Goal: Information Seeking & Learning: Learn about a topic

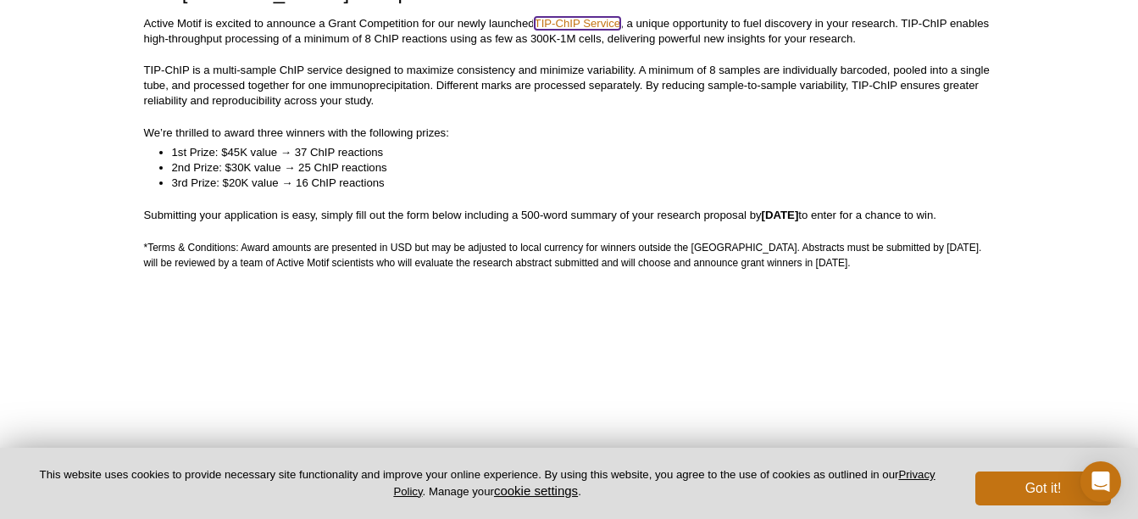
scroll to position [313, 0]
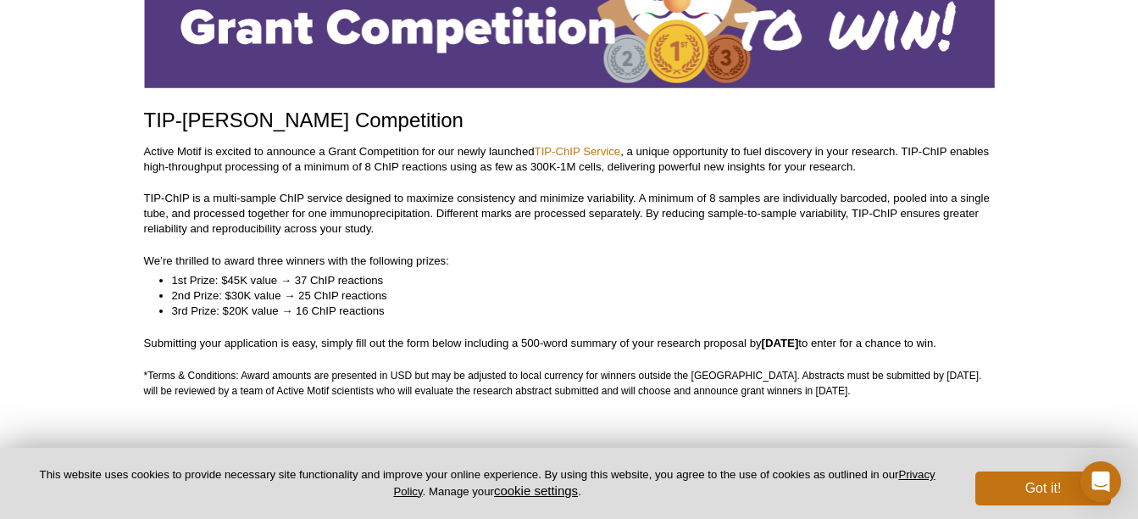
scroll to position [144, 0]
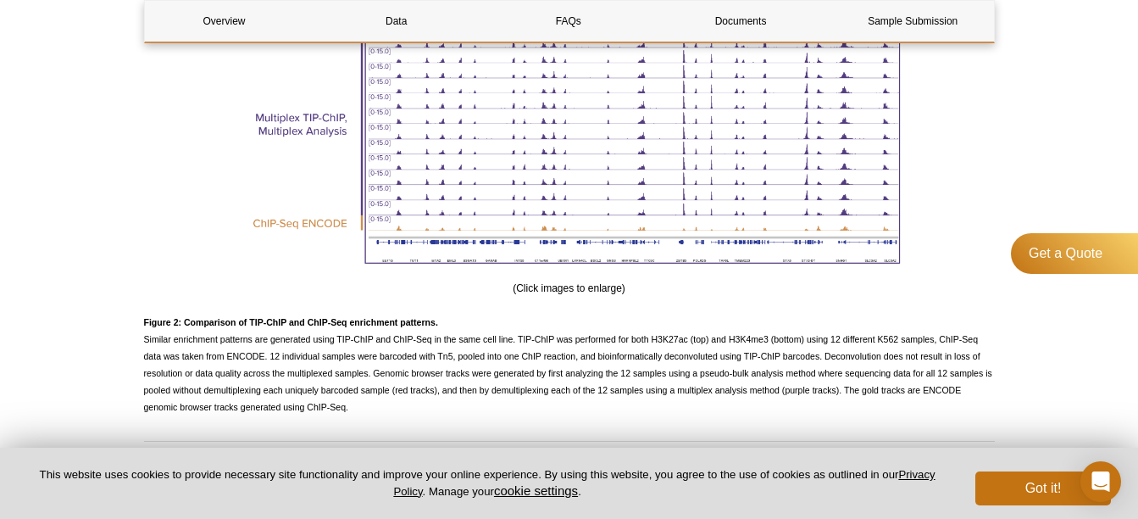
scroll to position [2626, 0]
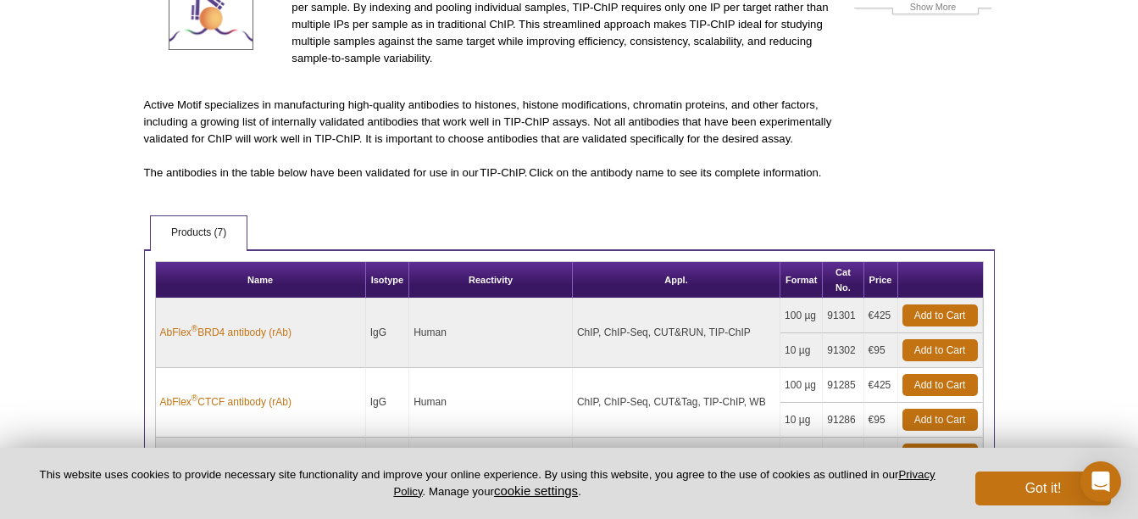
scroll to position [169, 0]
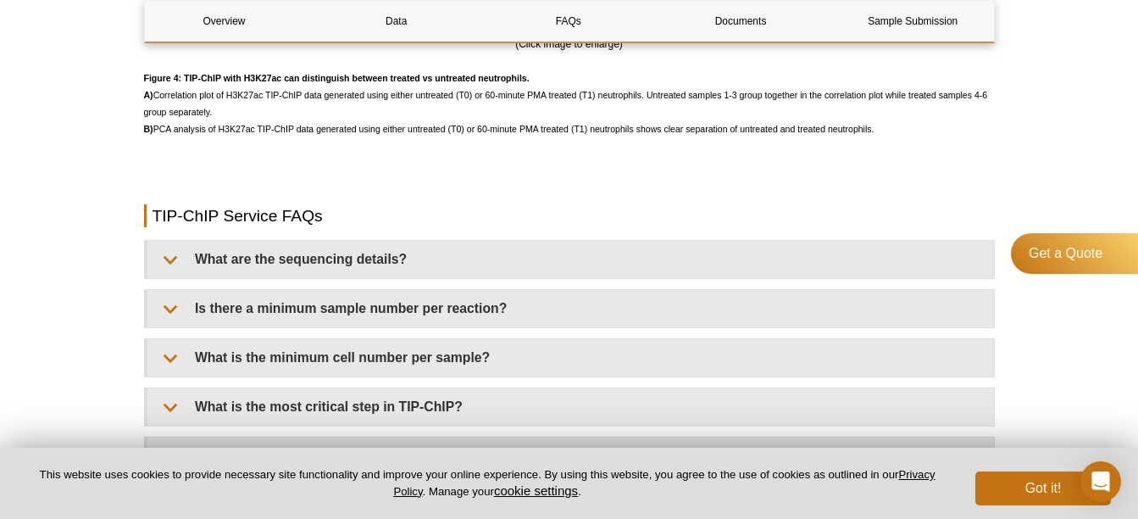
scroll to position [3982, 0]
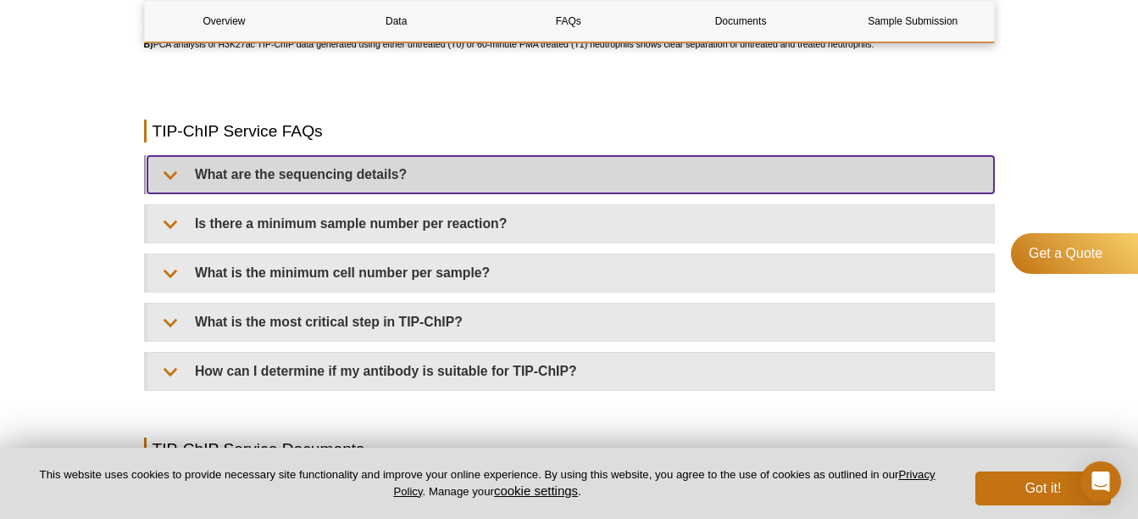
click at [169, 176] on summary "What are the sequencing details?" at bounding box center [570, 174] width 846 height 37
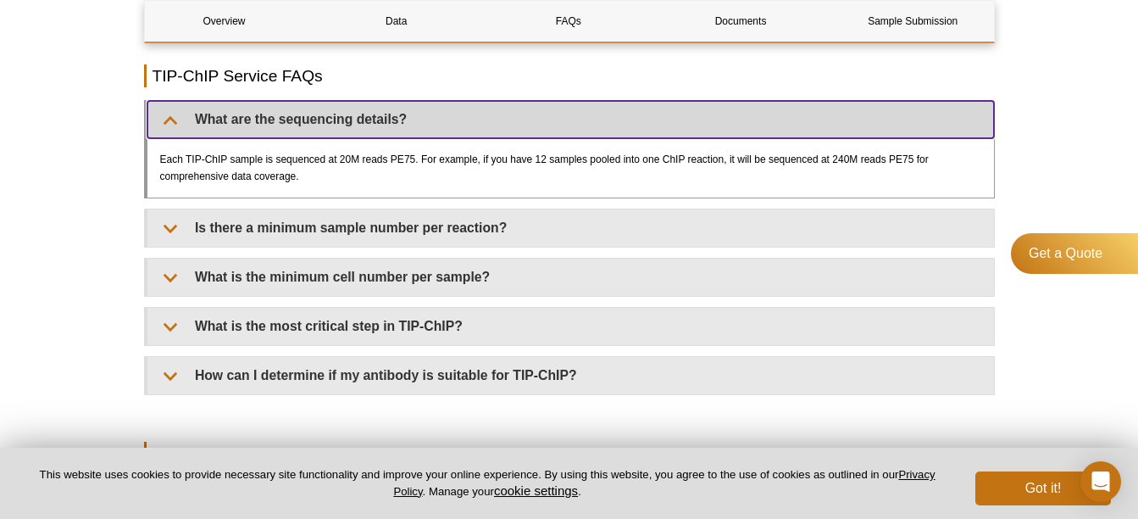
scroll to position [4067, 0]
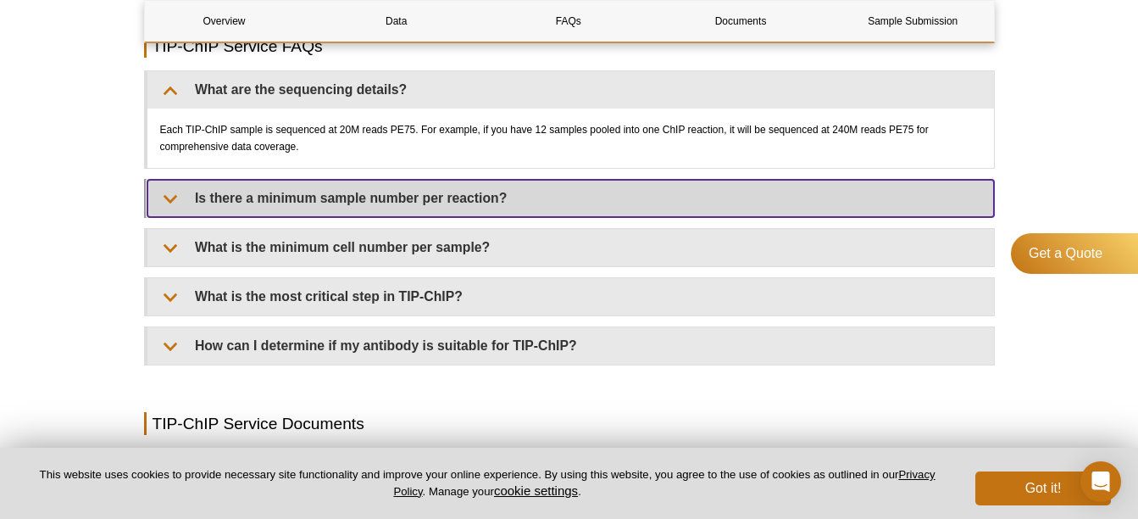
click at [182, 206] on summary "Is there a minimum sample number per reaction?" at bounding box center [570, 198] width 846 height 37
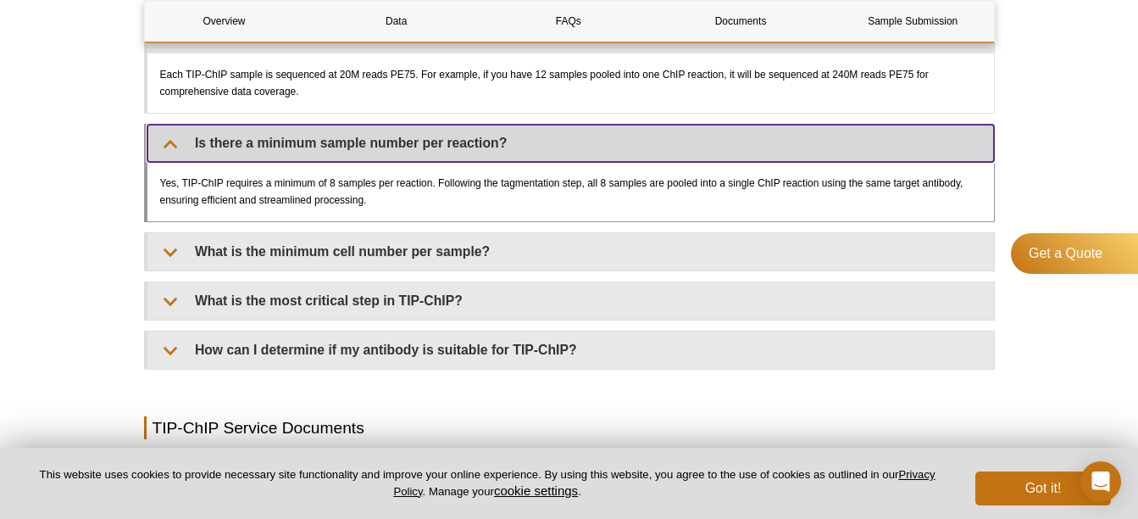
scroll to position [4151, 0]
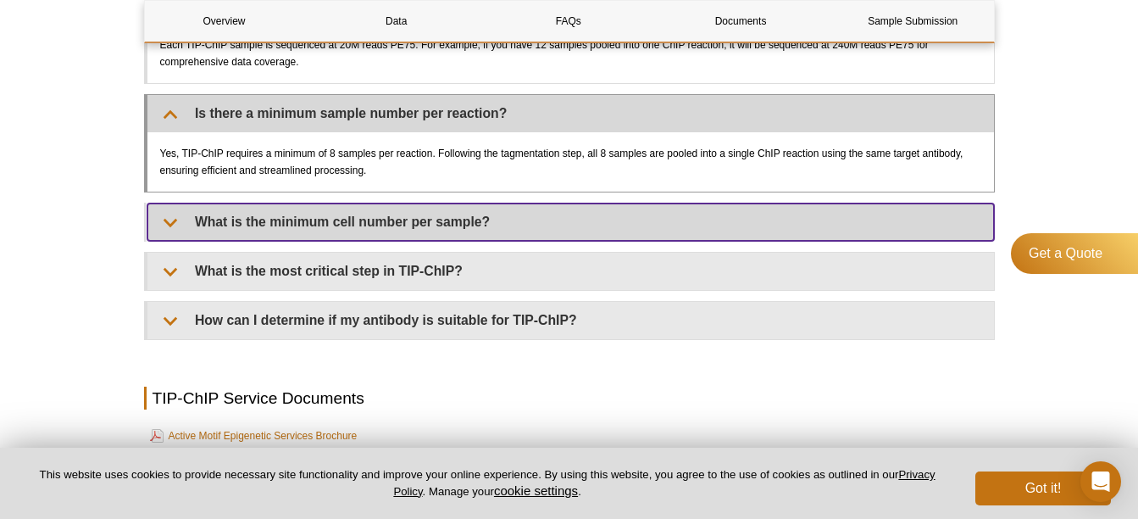
click at [182, 206] on summary "What is the minimum cell number per sample?" at bounding box center [570, 221] width 846 height 37
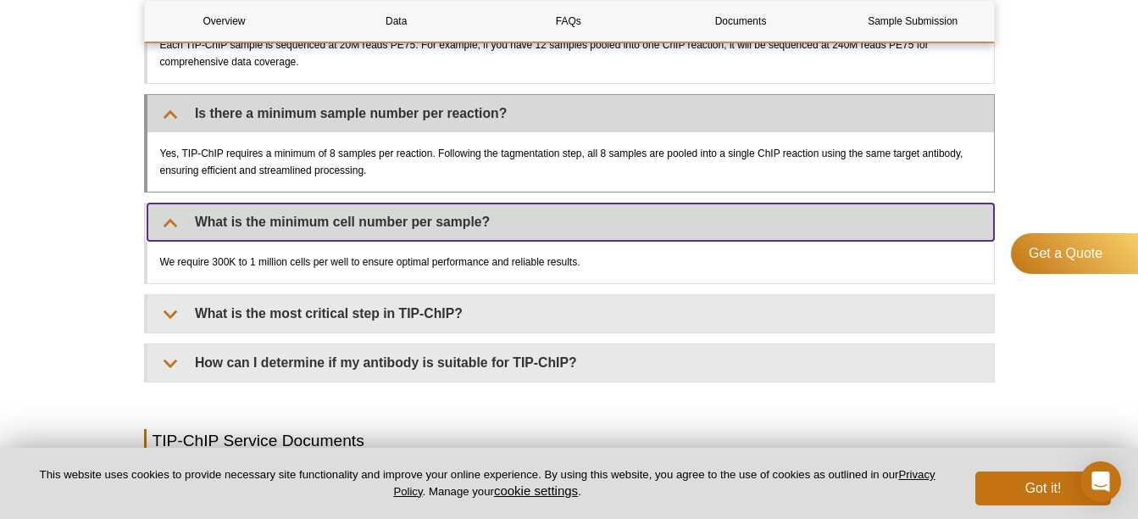
scroll to position [4236, 0]
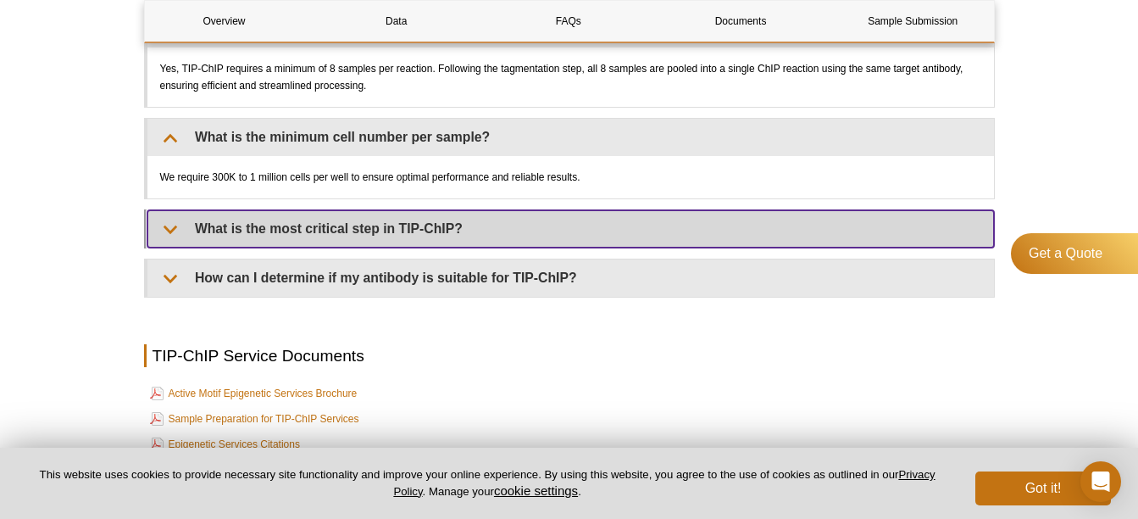
click at [178, 225] on summary "What is the most critical step in TIP-ChIP?" at bounding box center [570, 228] width 846 height 37
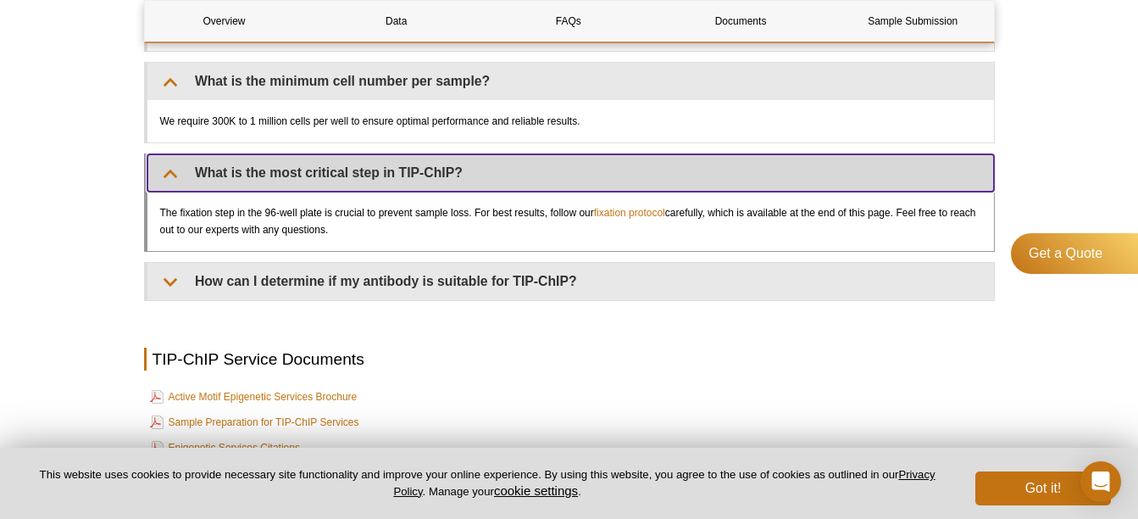
scroll to position [4321, 0]
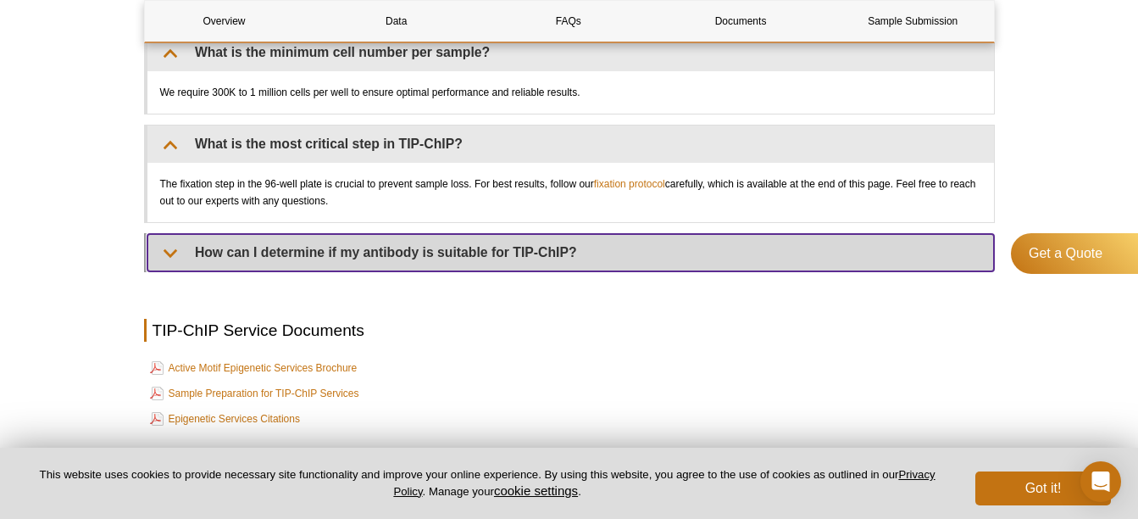
click at [186, 256] on summary "How can I determine if my antibody is suitable for TIP-ChIP?" at bounding box center [570, 252] width 846 height 37
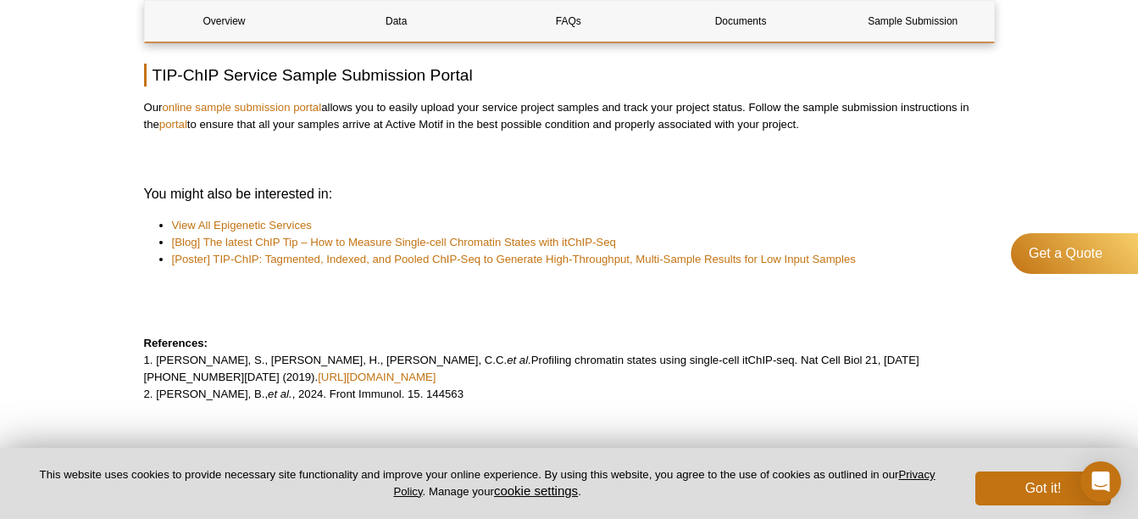
scroll to position [4829, 0]
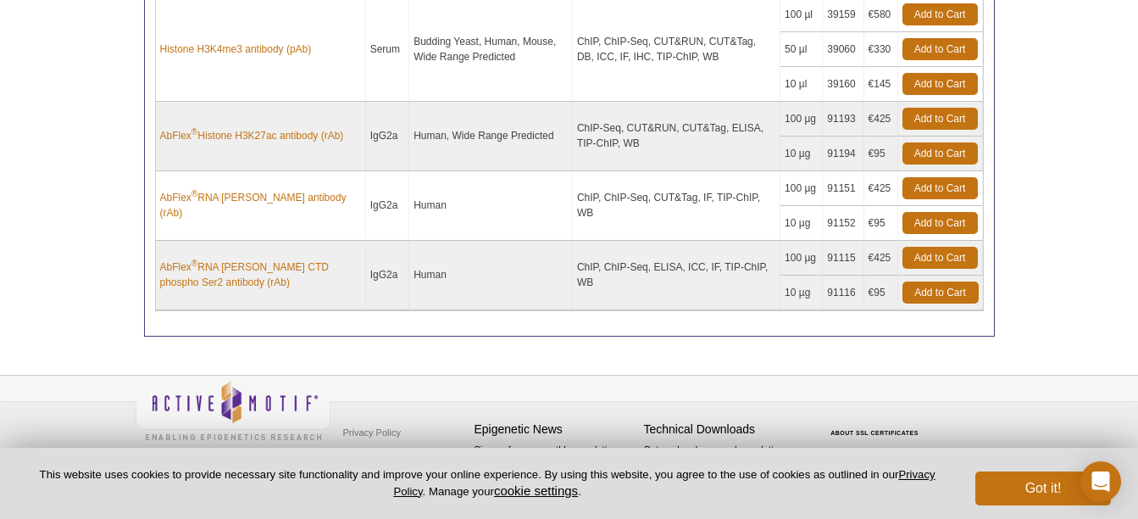
scroll to position [783, 0]
